Goal: Information Seeking & Learning: Check status

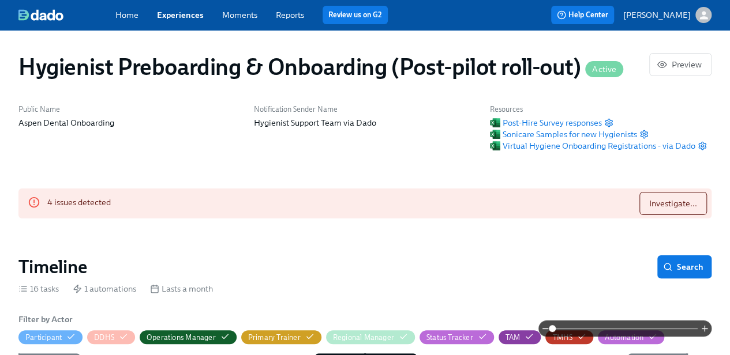
click at [688, 21] on button "[PERSON_NAME]" at bounding box center [667, 15] width 88 height 16
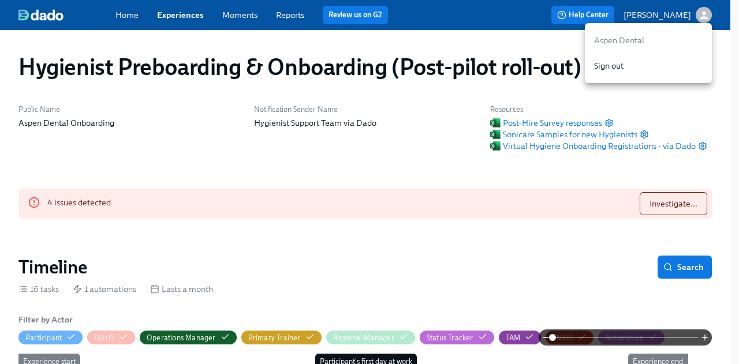
click at [627, 41] on p "Aspen Dental" at bounding box center [648, 41] width 108 height 12
click at [178, 12] on div at bounding box center [369, 182] width 739 height 364
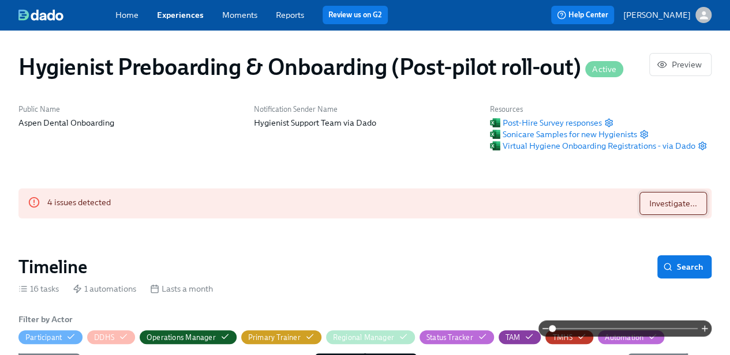
click at [659, 204] on span "Investigate..." at bounding box center [673, 204] width 48 height 12
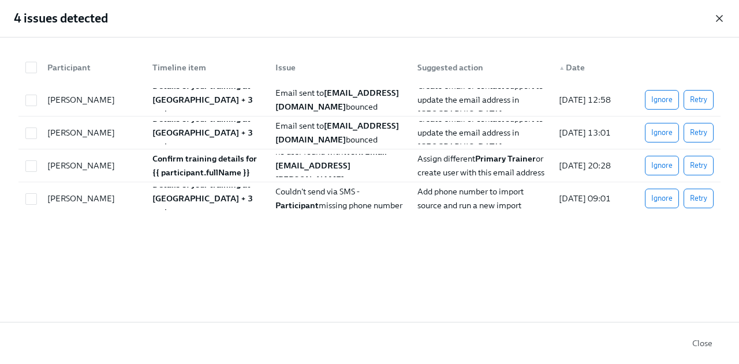
click at [719, 20] on icon "button" at bounding box center [719, 19] width 12 height 12
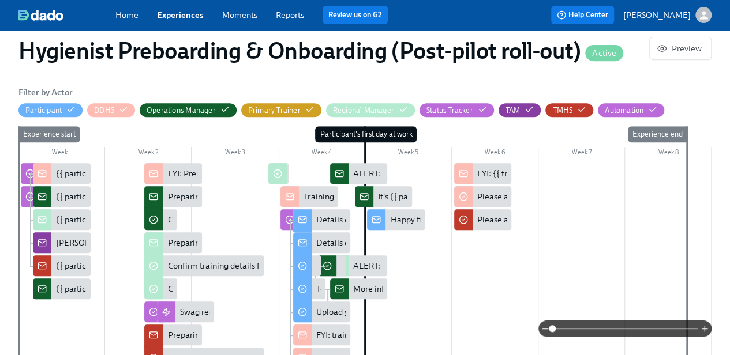
scroll to position [228, 0]
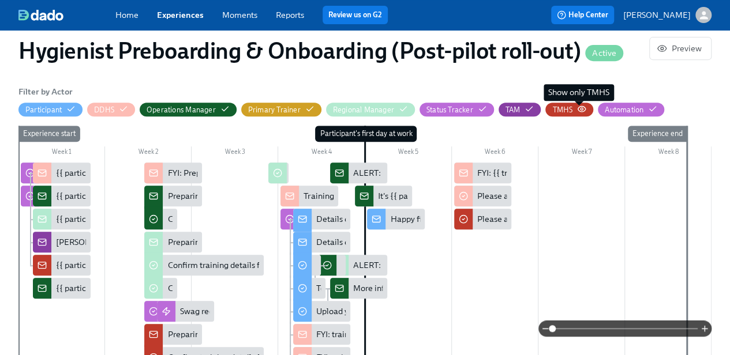
click at [577, 106] on icon "button" at bounding box center [581, 108] width 9 height 9
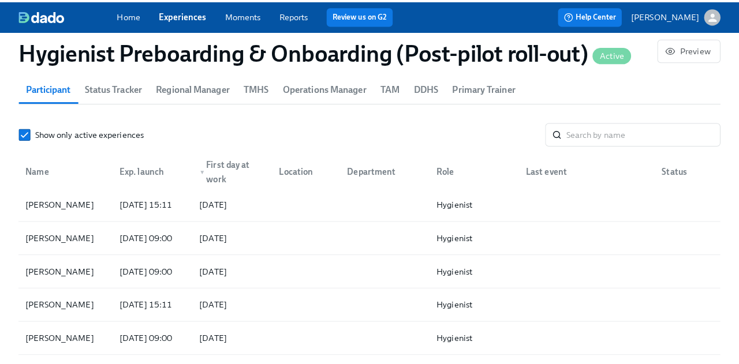
scroll to position [906, 0]
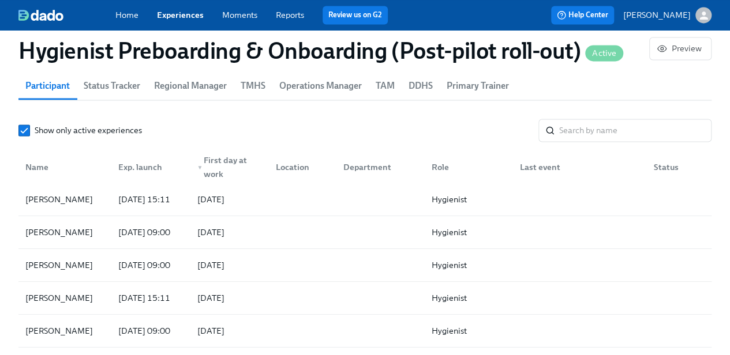
click at [260, 83] on span "TMHS" at bounding box center [253, 86] width 25 height 16
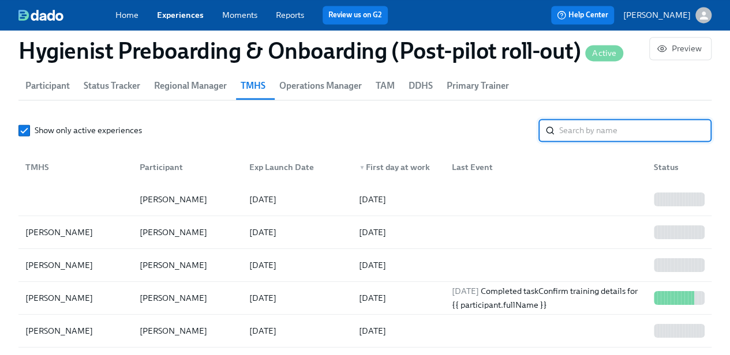
click at [576, 130] on input "search" at bounding box center [635, 130] width 152 height 23
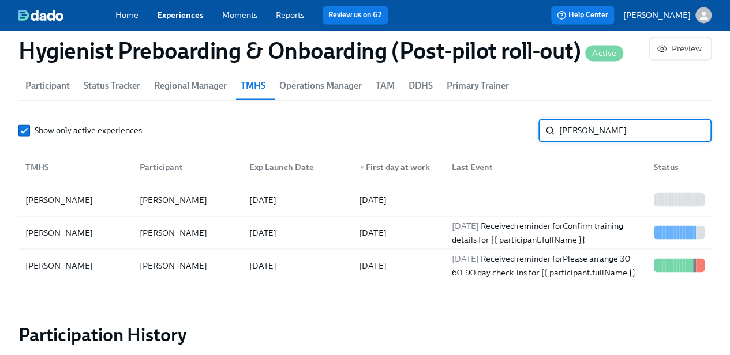
click at [664, 130] on input "[PERSON_NAME]" at bounding box center [635, 130] width 152 height 23
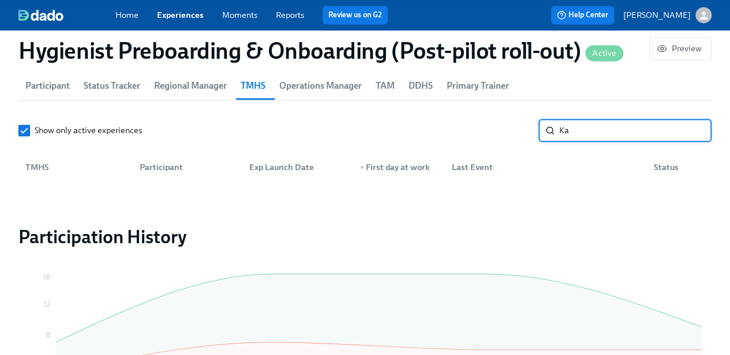
type input "K"
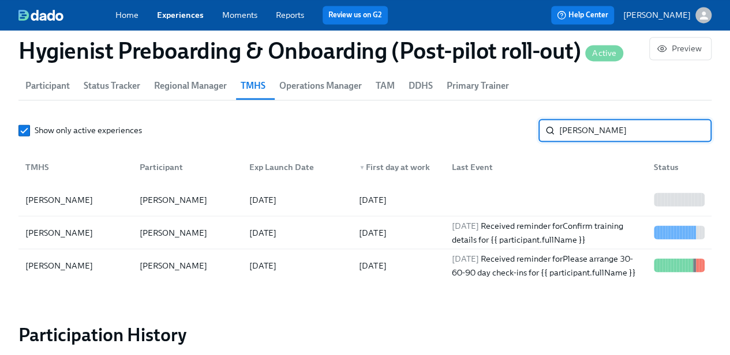
type input "[PERSON_NAME]"
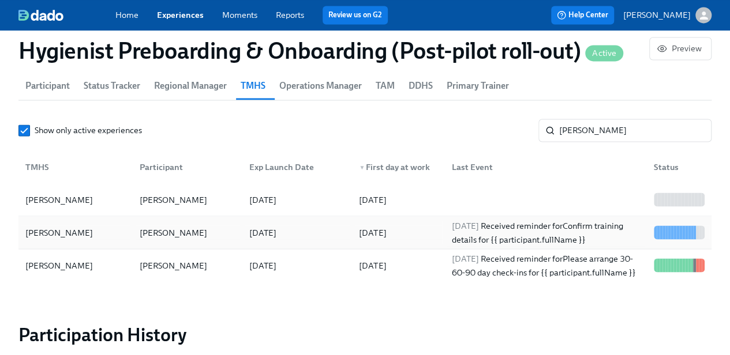
click at [586, 238] on div "[DATE] Received reminder for Confirm training details for {{ participant.fullNa…" at bounding box center [546, 233] width 198 height 28
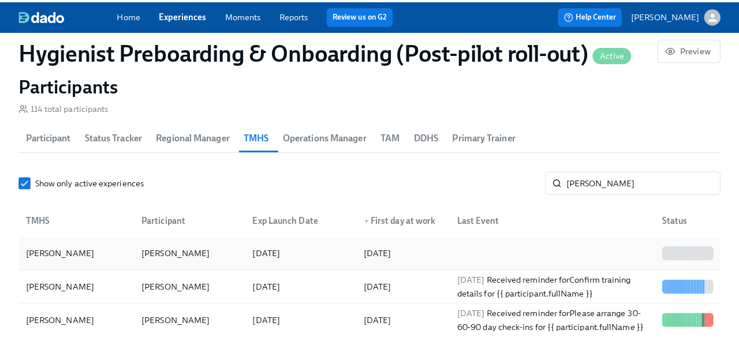
scroll to position [857, 0]
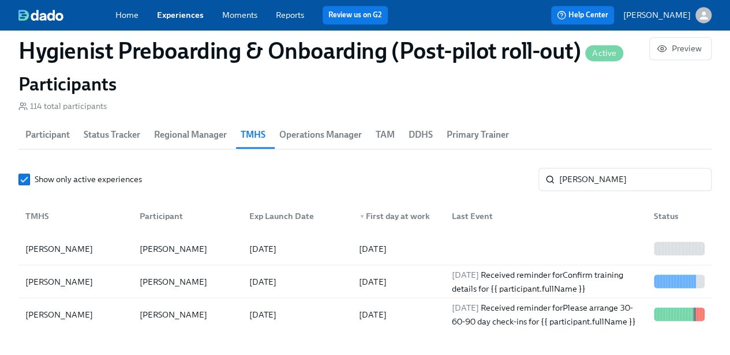
click at [301, 140] on span "Operations Manager" at bounding box center [320, 135] width 83 height 16
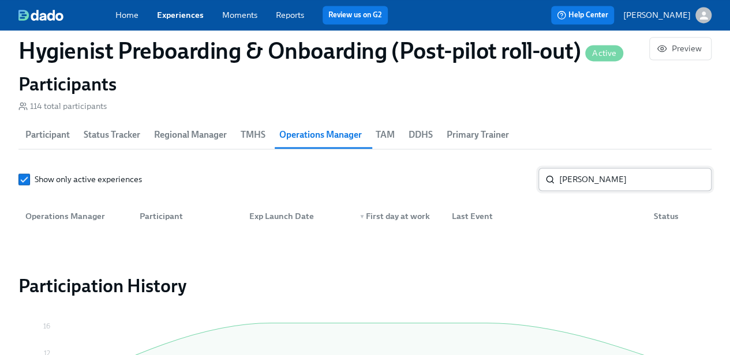
click at [601, 174] on input "[PERSON_NAME]" at bounding box center [635, 179] width 152 height 23
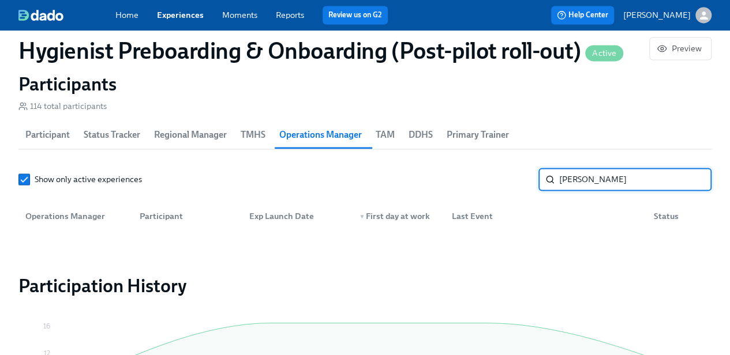
click at [601, 174] on input "[PERSON_NAME]" at bounding box center [635, 179] width 152 height 23
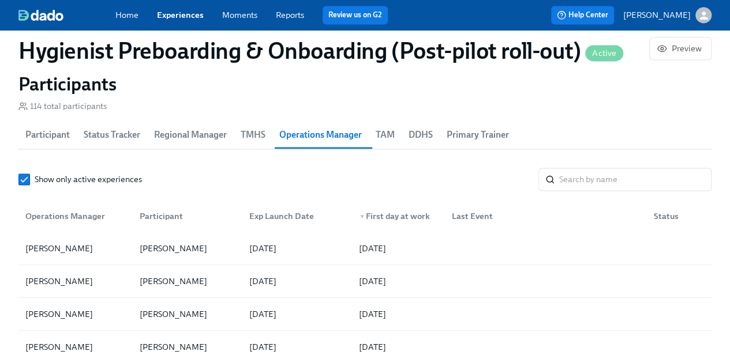
click at [182, 134] on span "Regional Manager" at bounding box center [190, 135] width 73 height 16
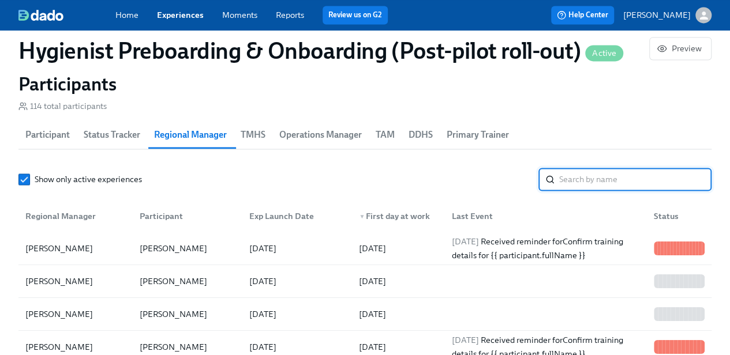
click at [624, 178] on input "search" at bounding box center [635, 179] width 152 height 23
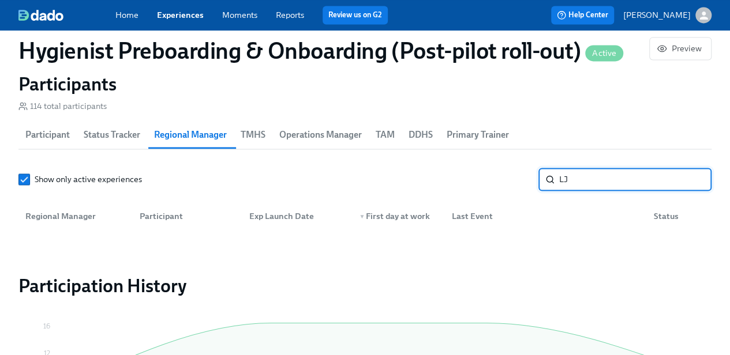
type input "L"
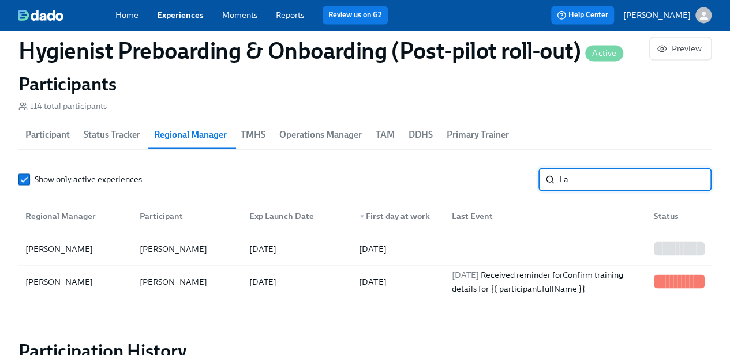
type input "L"
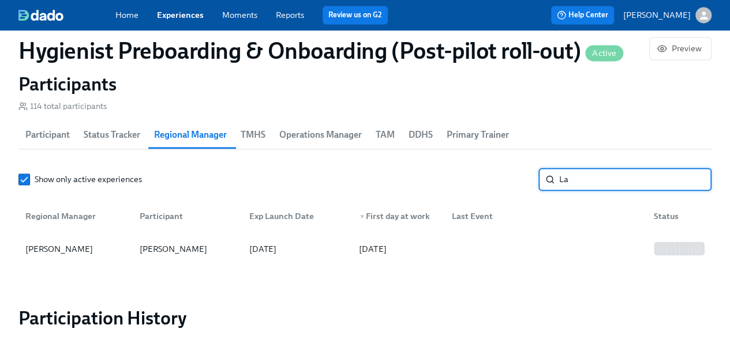
type input "L"
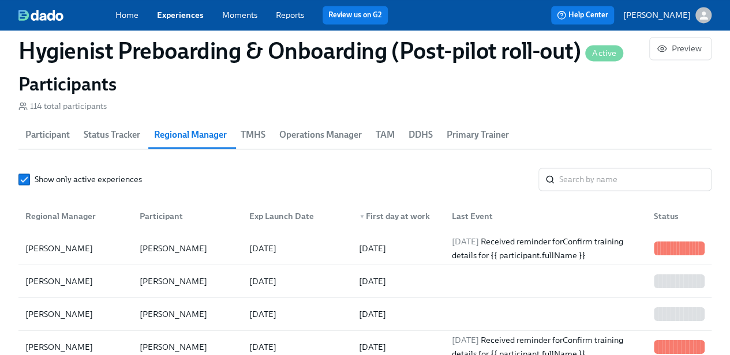
click at [65, 129] on span "Participant" at bounding box center [47, 135] width 44 height 16
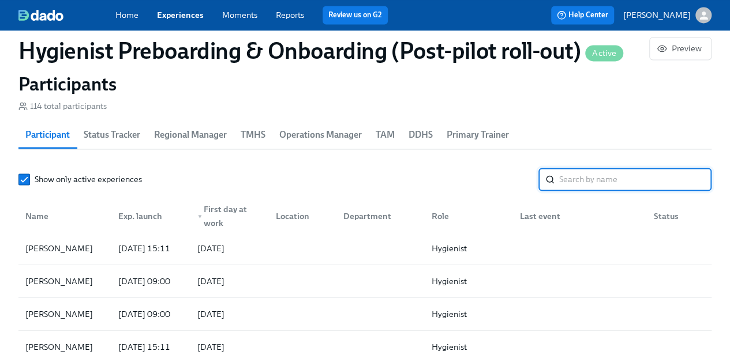
click at [586, 186] on input "search" at bounding box center [635, 179] width 152 height 23
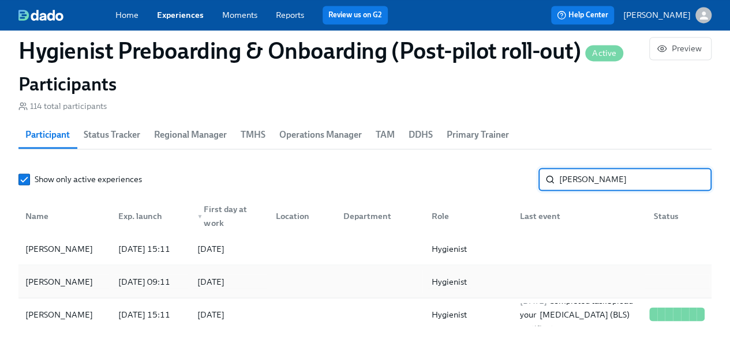
type input "[PERSON_NAME]"
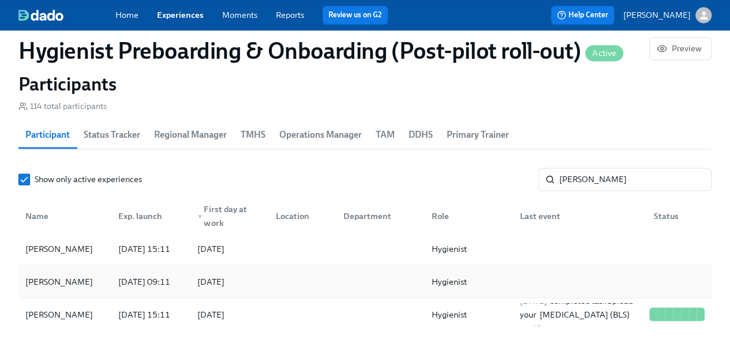
click at [454, 289] on div "Hygienist" at bounding box center [466, 281] width 88 height 23
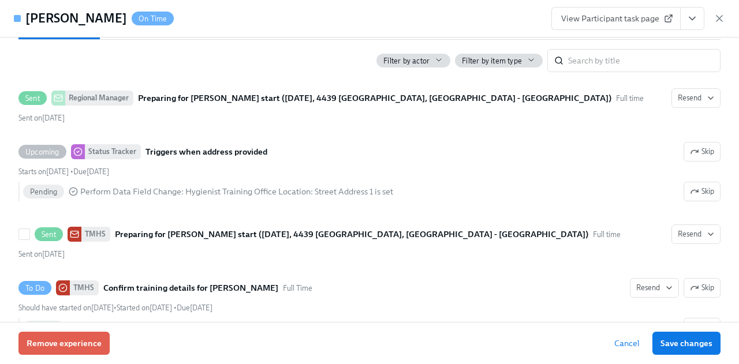
scroll to position [327, 0]
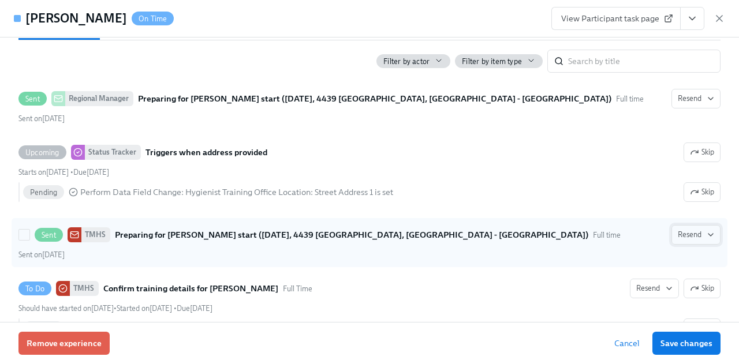
click at [678, 238] on span "Resend" at bounding box center [696, 235] width 36 height 12
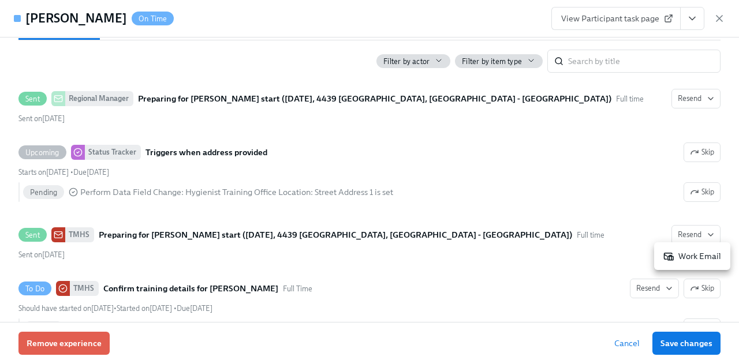
click at [682, 256] on div "Work Email" at bounding box center [692, 256] width 58 height 12
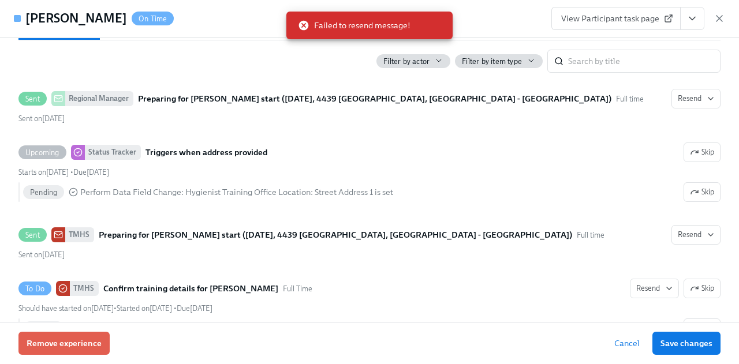
click at [616, 20] on span "View Participant task page" at bounding box center [616, 19] width 110 height 12
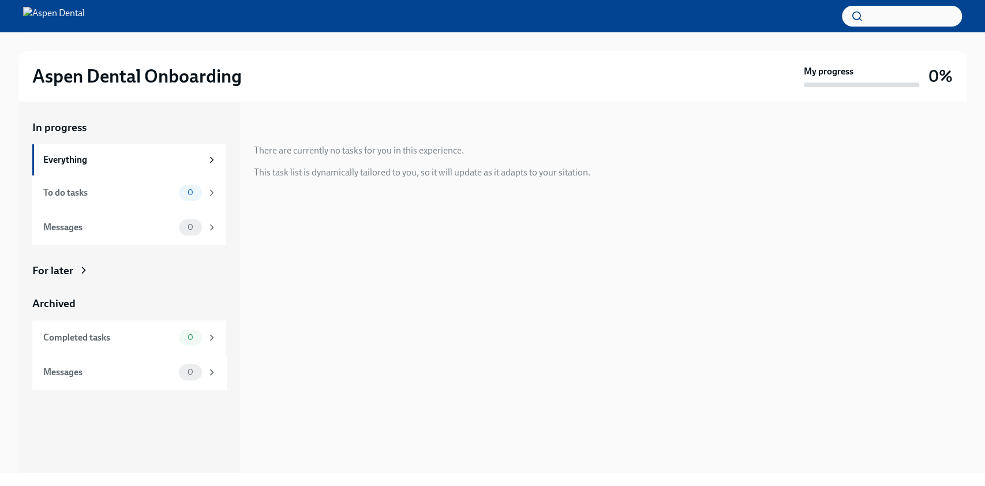
click at [78, 264] on div "For later" at bounding box center [129, 270] width 194 height 15
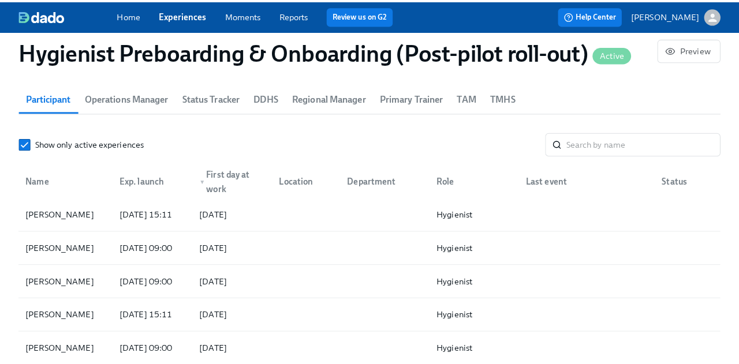
scroll to position [1241, 0]
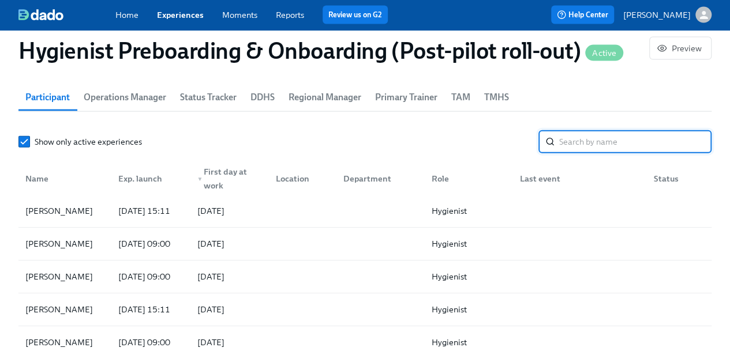
click at [585, 136] on input "search" at bounding box center [635, 141] width 152 height 23
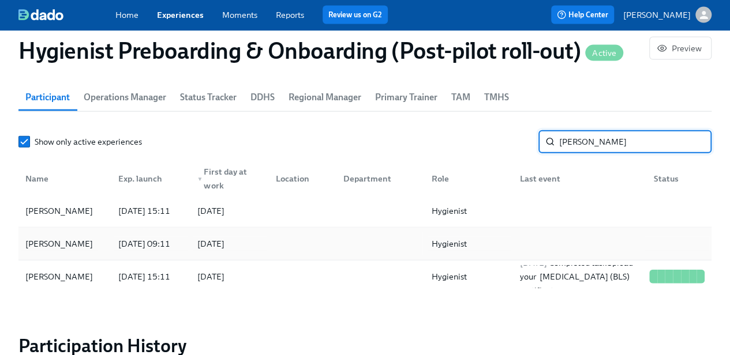
type input "[PERSON_NAME]"
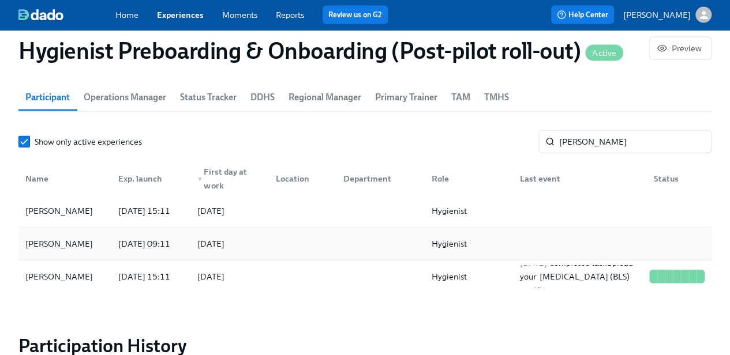
click at [68, 246] on div "[PERSON_NAME]" at bounding box center [59, 244] width 77 height 14
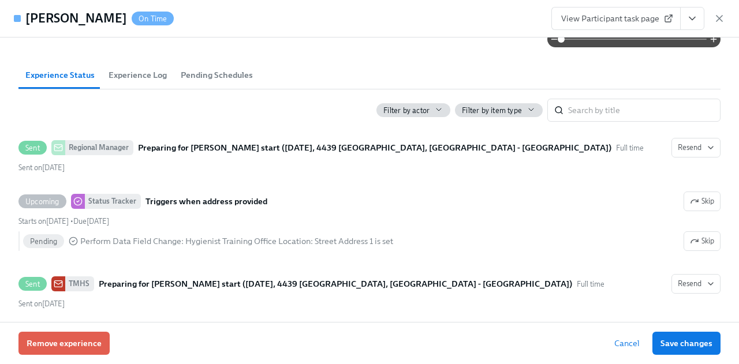
scroll to position [278, 0]
click at [151, 72] on span "Experience Log" at bounding box center [137, 74] width 58 height 13
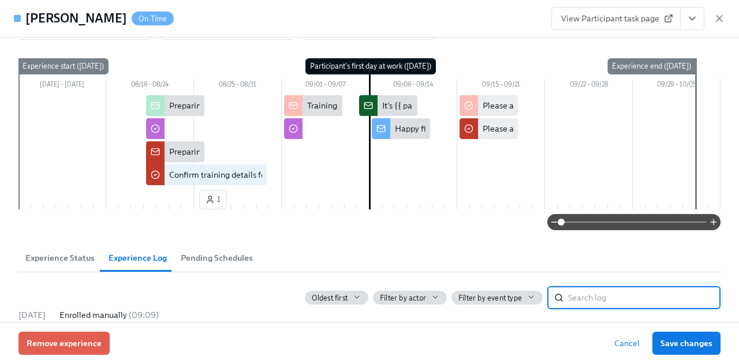
scroll to position [268, 0]
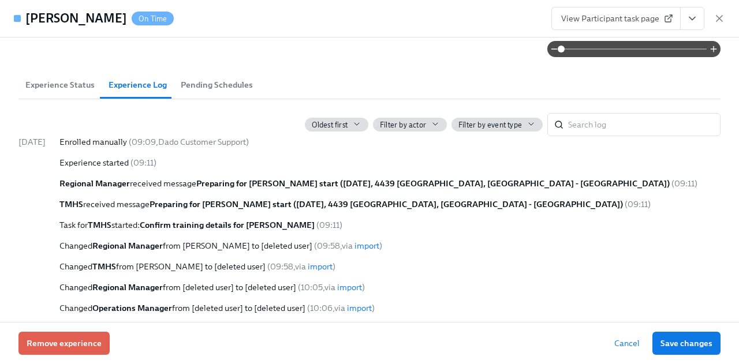
click at [192, 84] on span "Pending Schedules" at bounding box center [217, 84] width 72 height 13
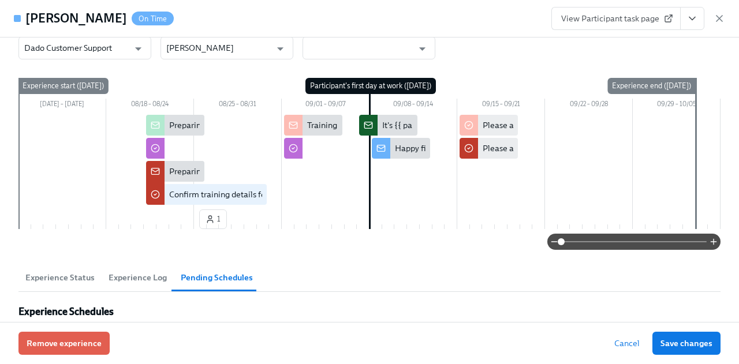
scroll to position [0, 0]
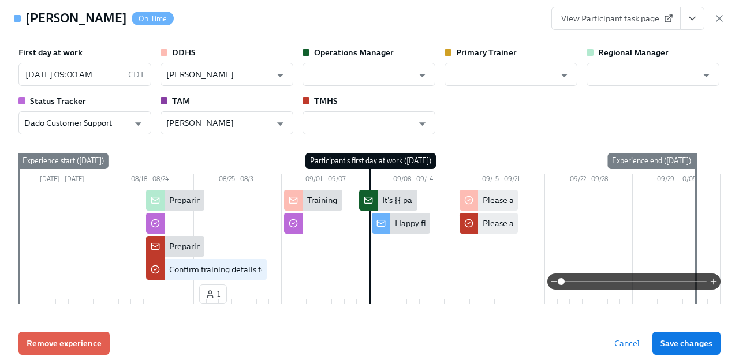
click at [315, 203] on div "Training info not yet provided for {{ participant.fullName }} ({{ participant.s…" at bounding box center [560, 200] width 507 height 12
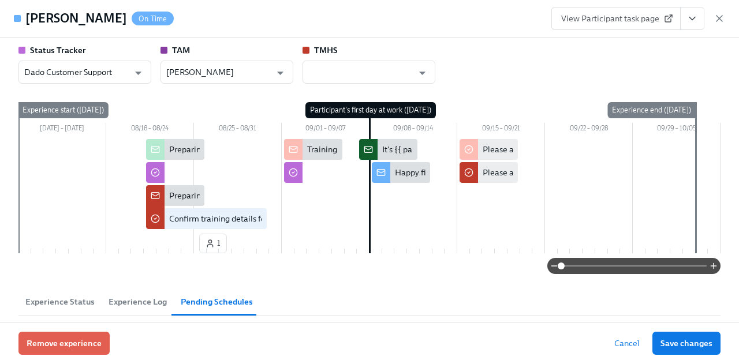
scroll to position [50, 0]
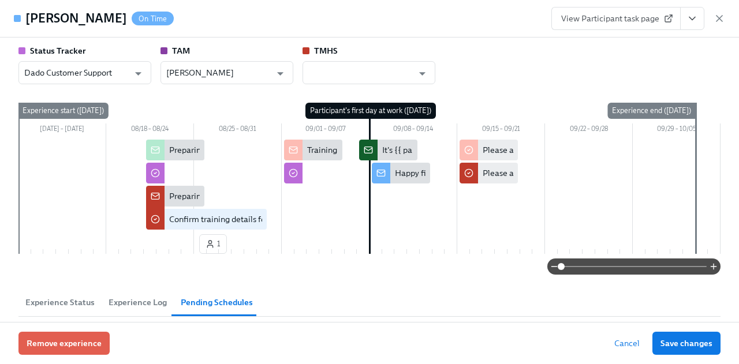
click at [128, 309] on button "Experience Log" at bounding box center [138, 303] width 72 height 28
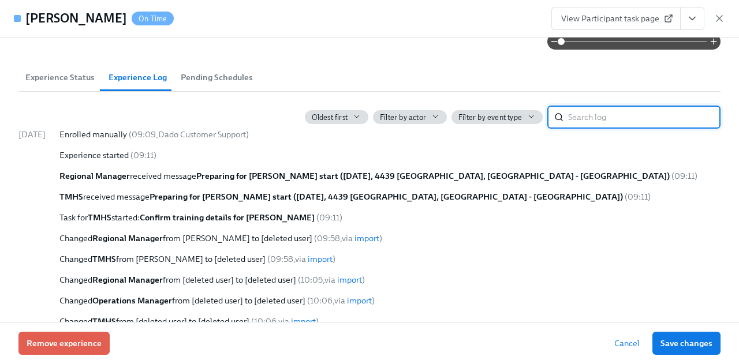
scroll to position [292, 0]
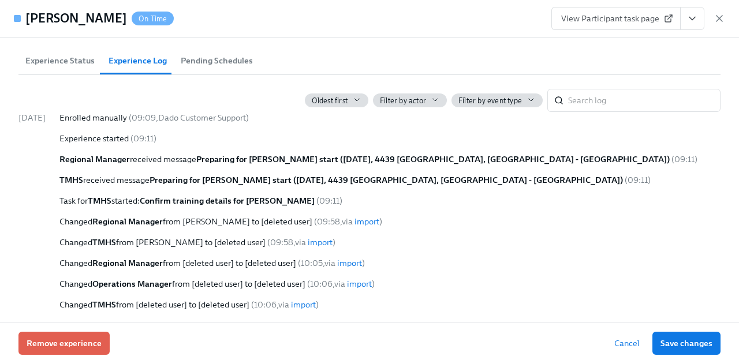
click at [633, 15] on span "View Participant task page" at bounding box center [616, 19] width 110 height 12
